Goal: Transaction & Acquisition: Purchase product/service

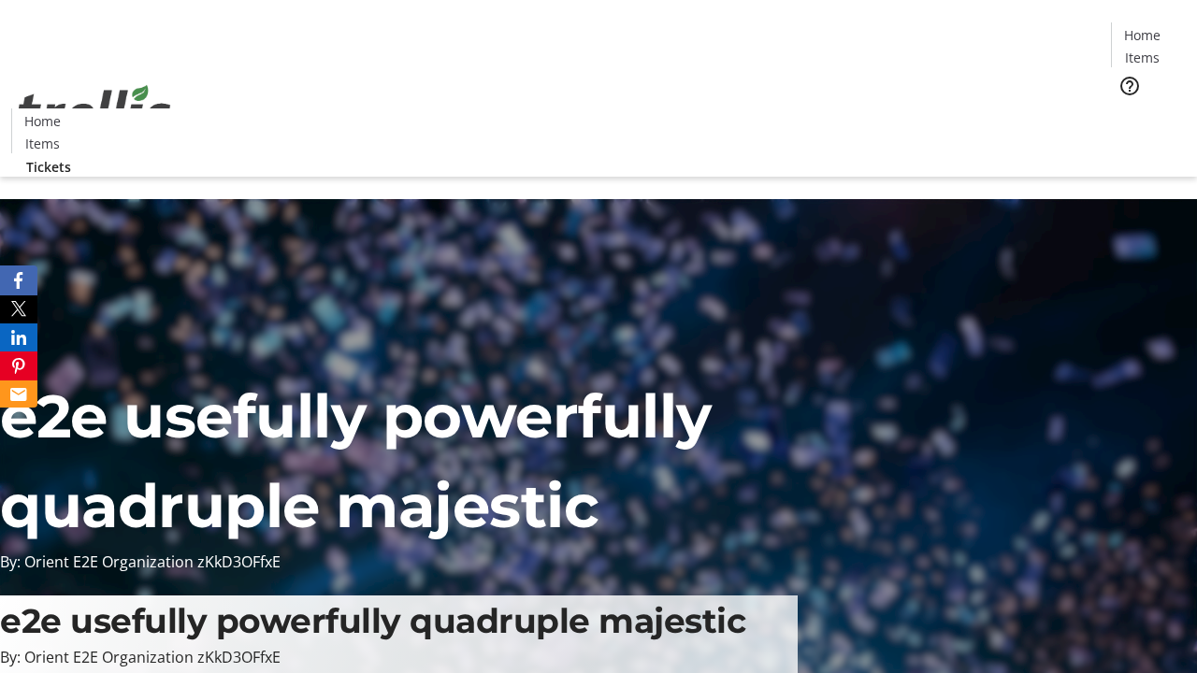
click at [1126, 108] on span "Tickets" at bounding box center [1148, 118] width 45 height 20
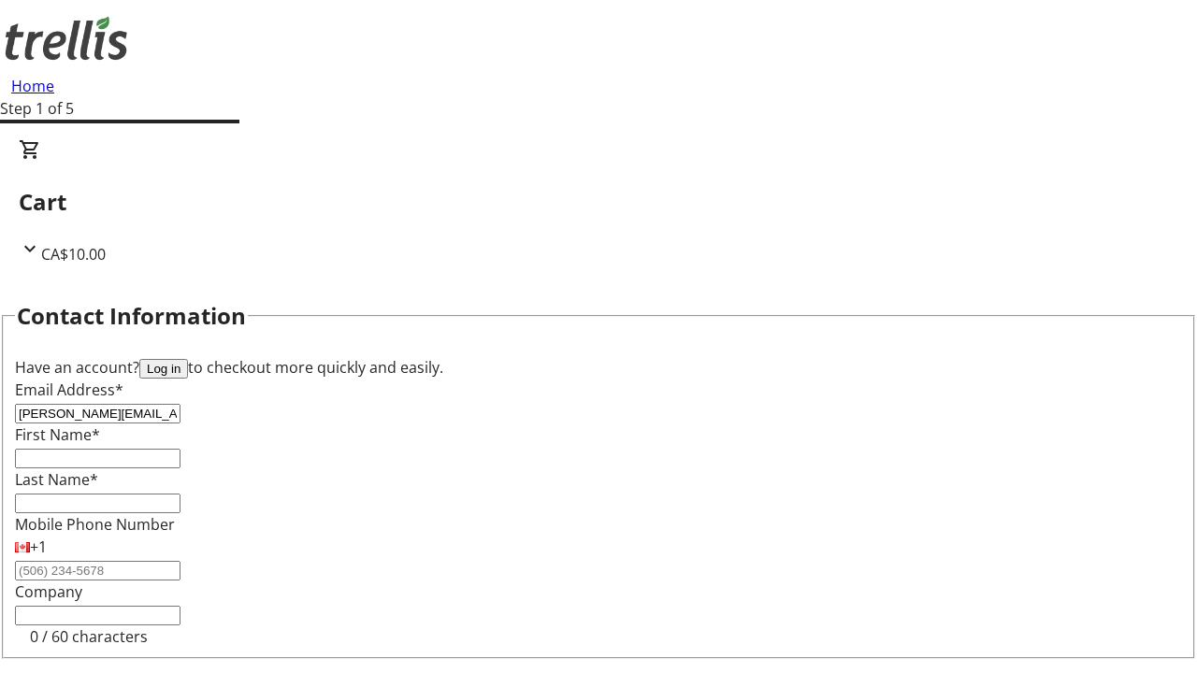
type input "[PERSON_NAME][EMAIL_ADDRESS][DOMAIN_NAME]"
type input "[PERSON_NAME]"
type input "Crooks"
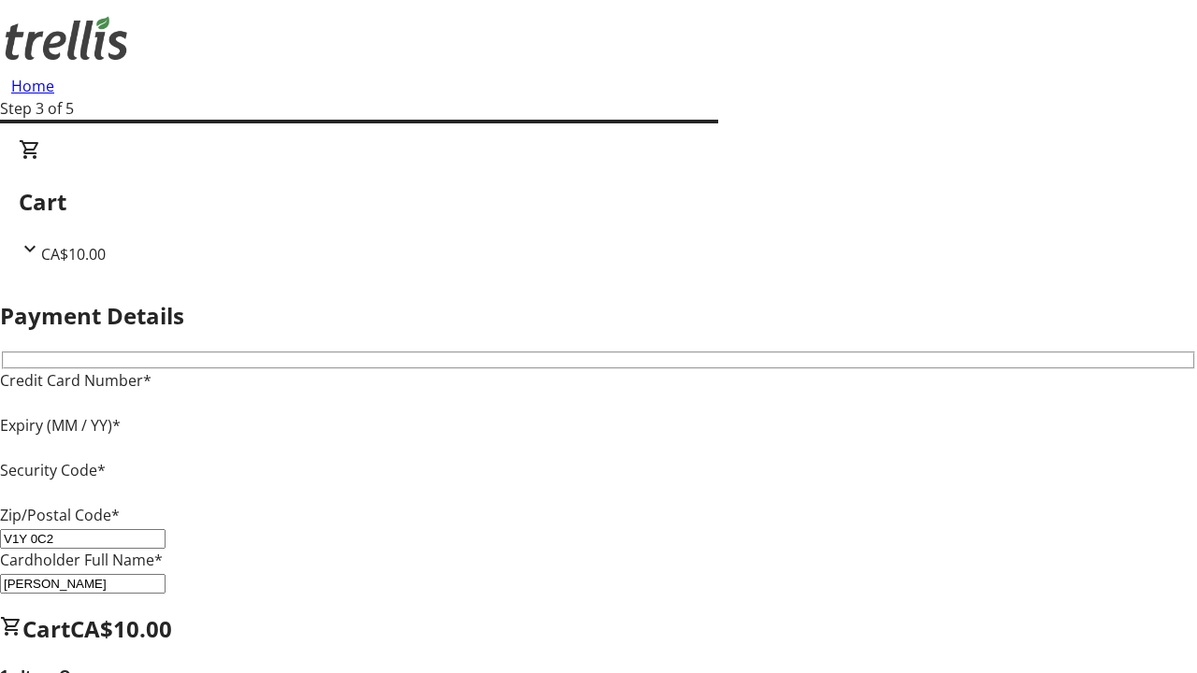
type input "V1Y 0C2"
